Goal: Task Accomplishment & Management: Manage account settings

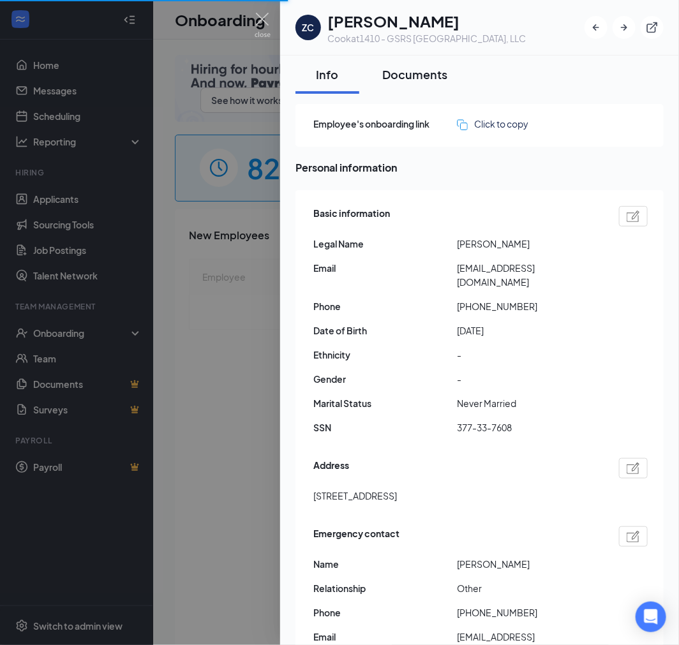
click at [397, 80] on div "Documents" at bounding box center [414, 74] width 65 height 16
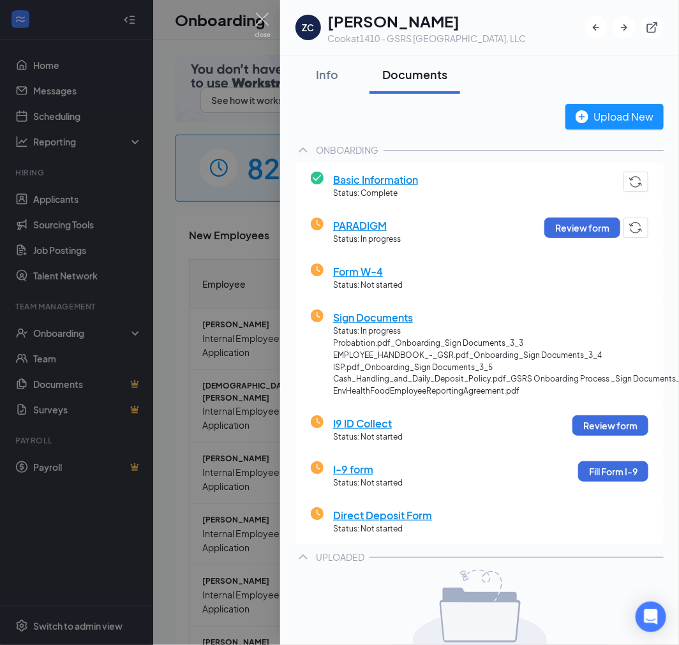
click at [369, 423] on span "I9 ID Collect" at bounding box center [368, 423] width 70 height 16
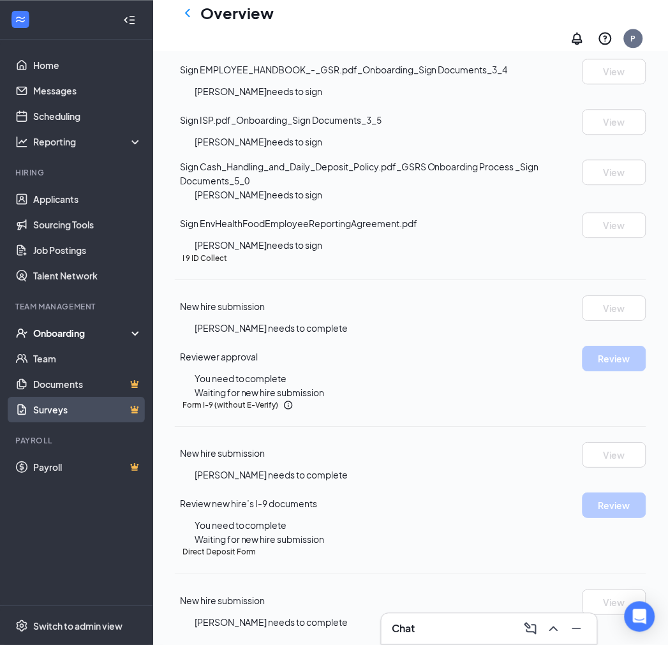
scroll to position [749, 0]
